Goal: Book appointment/travel/reservation

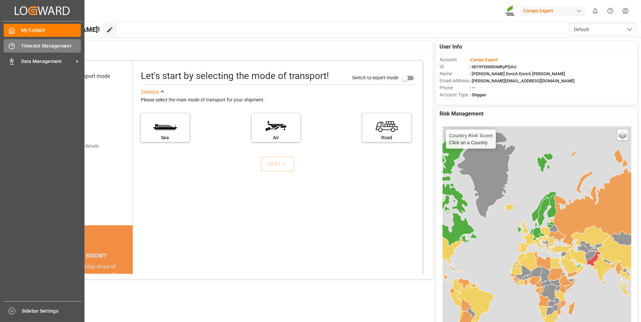
click at [50, 45] on span "Timeslot Management" at bounding box center [51, 46] width 60 height 7
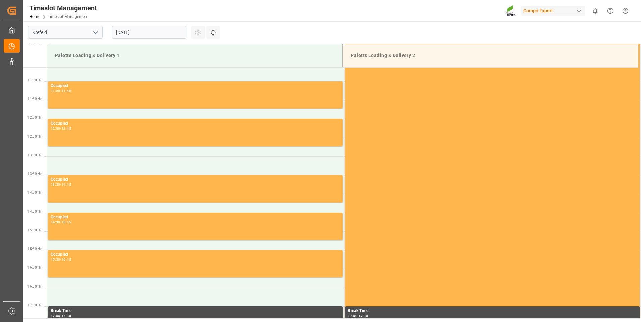
scroll to position [408, 0]
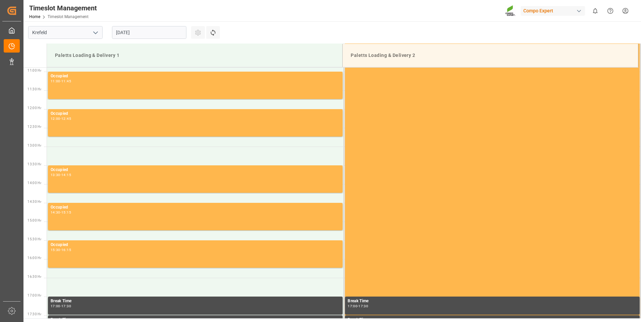
click at [145, 26] on input "[DATE]" at bounding box center [149, 32] width 74 height 13
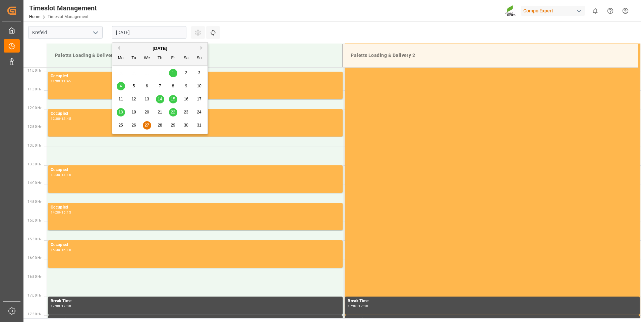
click at [163, 126] on div "28" at bounding box center [160, 126] width 8 height 8
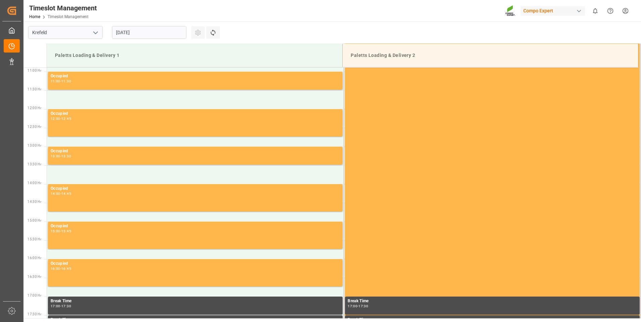
click at [140, 34] on input "[DATE]" at bounding box center [149, 32] width 74 height 13
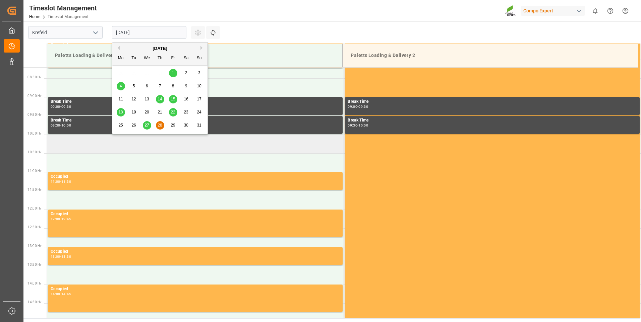
scroll to position [274, 0]
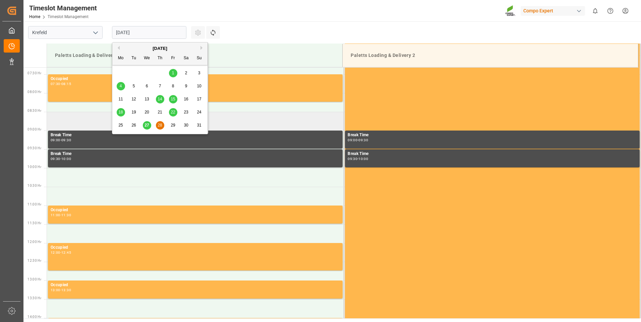
click at [78, 119] on td at bounding box center [195, 121] width 297 height 19
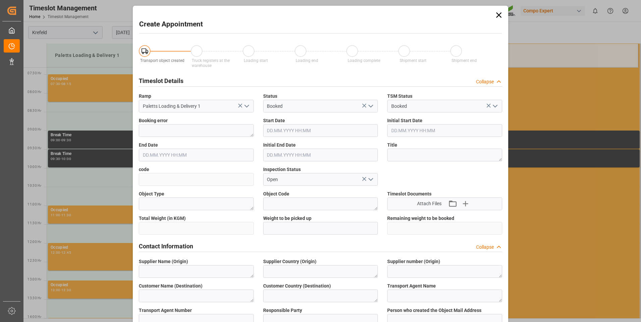
type input "[DATE] 08:30"
type input "[DATE] 09:00"
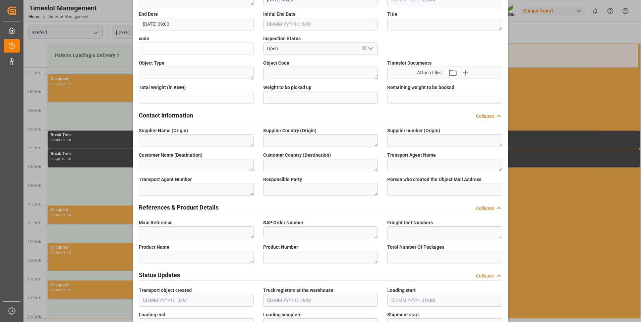
scroll to position [134, 0]
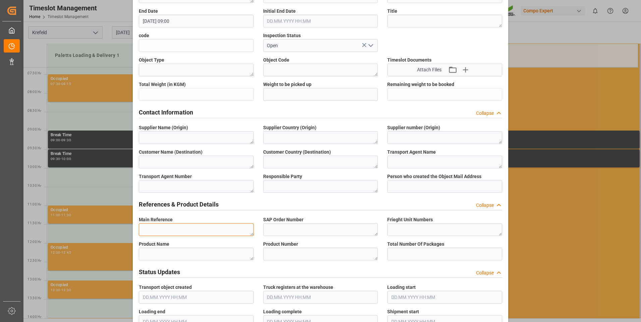
click at [182, 227] on textarea at bounding box center [196, 229] width 115 height 13
drag, startPoint x: 182, startPoint y: 227, endPoint x: 139, endPoint y: 226, distance: 42.6
click at [139, 226] on textarea "6100001459" at bounding box center [196, 229] width 115 height 13
type textarea "6100001459"
click at [300, 224] on textarea at bounding box center [320, 229] width 115 height 13
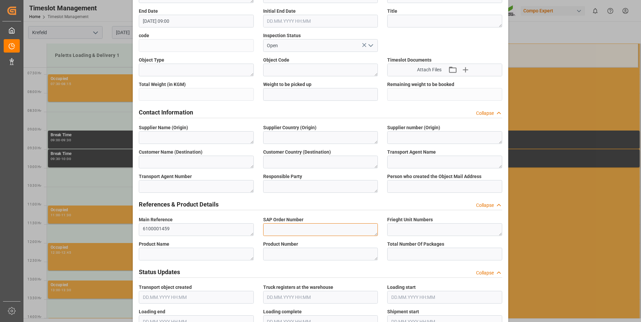
paste textarea "6100001459"
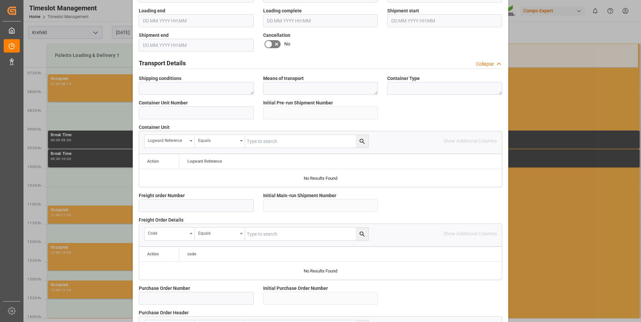
scroll to position [436, 0]
type textarea "6100001459"
click at [181, 206] on input at bounding box center [196, 205] width 115 height 13
paste input "6100001459"
type input "6100001459"
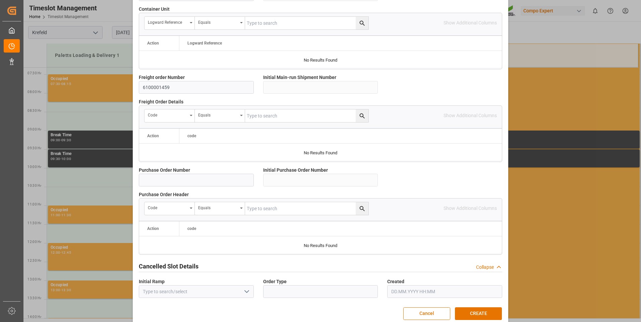
scroll to position [563, 0]
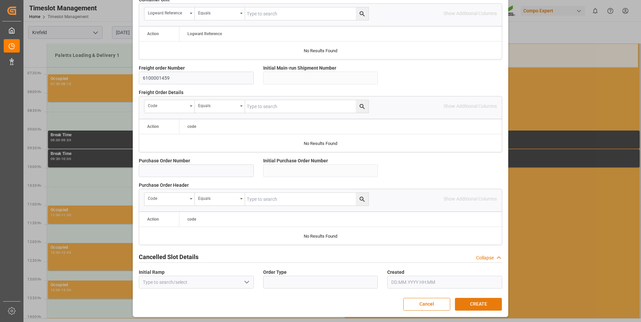
click at [474, 305] on button "CREATE" at bounding box center [478, 304] width 47 height 13
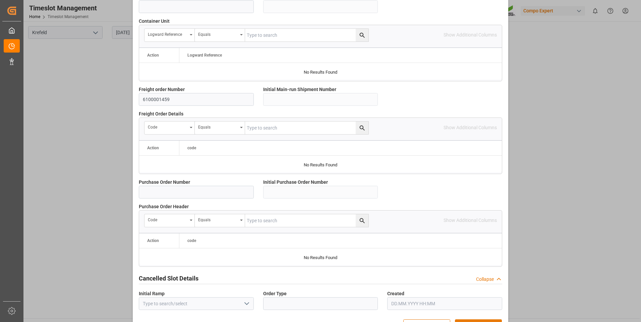
scroll to position [529, 0]
